Goal: Information Seeking & Learning: Learn about a topic

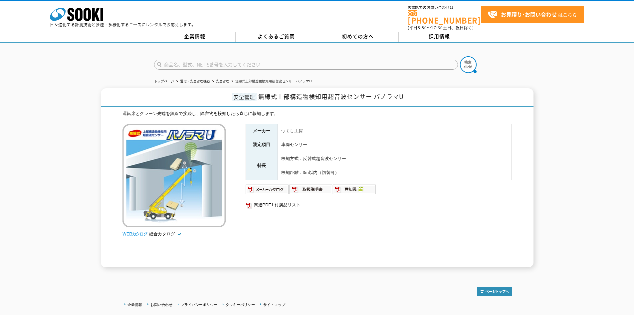
click at [311, 227] on div "メーカー つくし工房 測定項目 車両センサー 特長 検知方式：反射式超音波センサー 検知距離：3m以内（切替可） 関連PDF1 付属品リスト" at bounding box center [379, 195] width 266 height 143
click at [274, 184] on img at bounding box center [268, 189] width 44 height 11
drag, startPoint x: 259, startPoint y: 92, endPoint x: 406, endPoint y: 95, distance: 146.8
click at [406, 95] on h1 "安全管理 無線式上部構造物検知用超音波センサー パノラマU" at bounding box center [317, 97] width 433 height 19
copy span "無線式上部構造物検知用超音波センサー パノラマU"
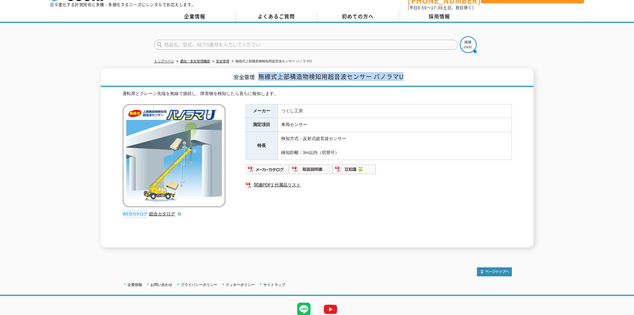
scroll to position [10, 0]
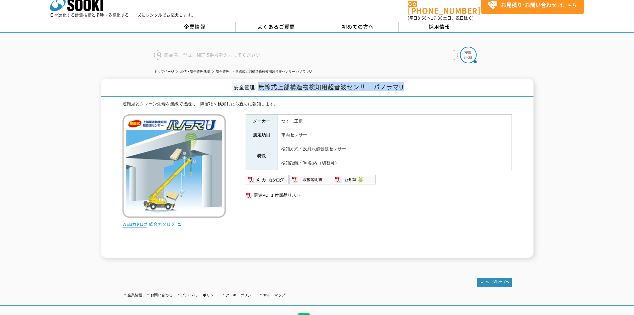
click at [156, 221] on link "総合カタログ" at bounding box center [165, 223] width 33 height 5
click at [135, 221] on img at bounding box center [134, 224] width 25 height 7
click at [189, 232] on div "運転席とクレーン先端を無線で接続し、障害物を検知したら直ちに報知します。 総合カタログ メーカー つくし工房 測定項目 車両センサー 特長 検知方式：反射式超…" at bounding box center [316, 179] width 389 height 157
click at [260, 235] on div "メーカー つくし工房 測定項目 車両センサー 特長 検知方式：反射式超音波センサー 検知距離：3m以内（切替可） 関連PDF1 付属品リスト" at bounding box center [379, 185] width 266 height 143
click at [266, 191] on link "関連PDF1 付属品リスト" at bounding box center [379, 195] width 266 height 9
